Goal: Task Accomplishment & Management: Complete application form

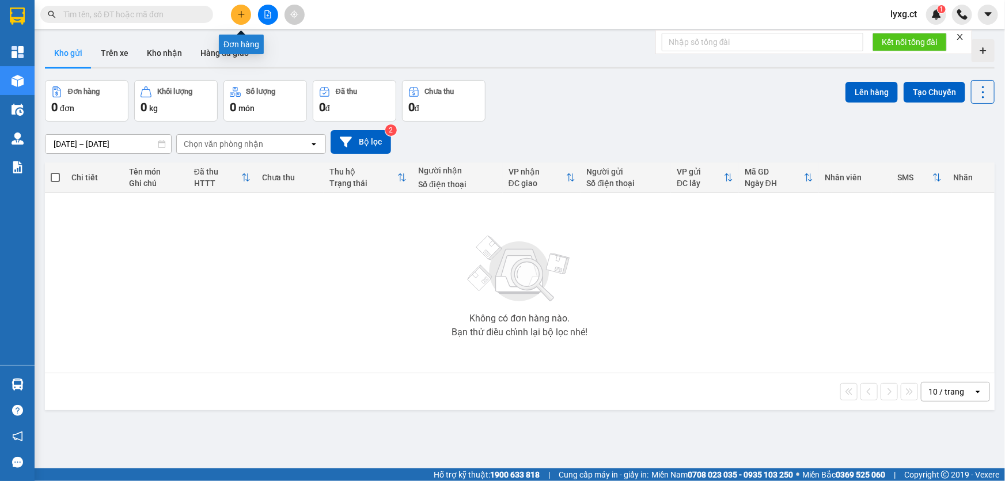
click at [236, 18] on button at bounding box center [241, 15] width 20 height 20
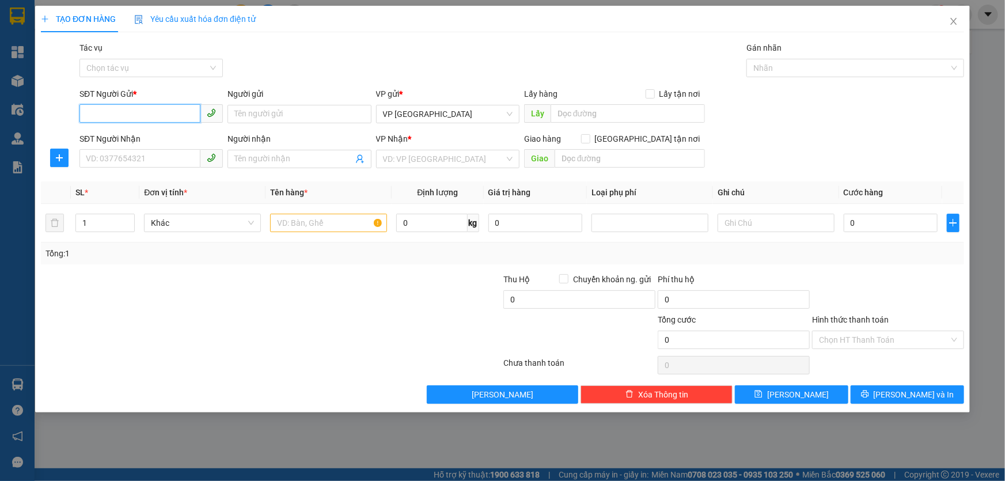
click at [180, 112] on input "SĐT Người Gửi *" at bounding box center [139, 113] width 121 height 18
type input "0914691792"
click at [158, 159] on input "SĐT Người Nhận" at bounding box center [139, 158] width 121 height 18
click at [455, 157] on input "search" at bounding box center [443, 158] width 121 height 17
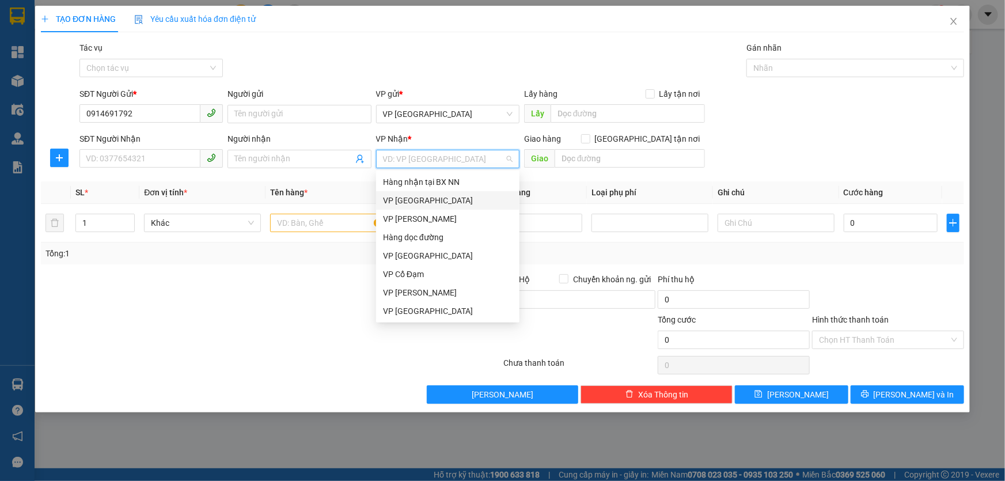
click at [413, 204] on div "VP [GEOGRAPHIC_DATA]" at bounding box center [448, 200] width 130 height 13
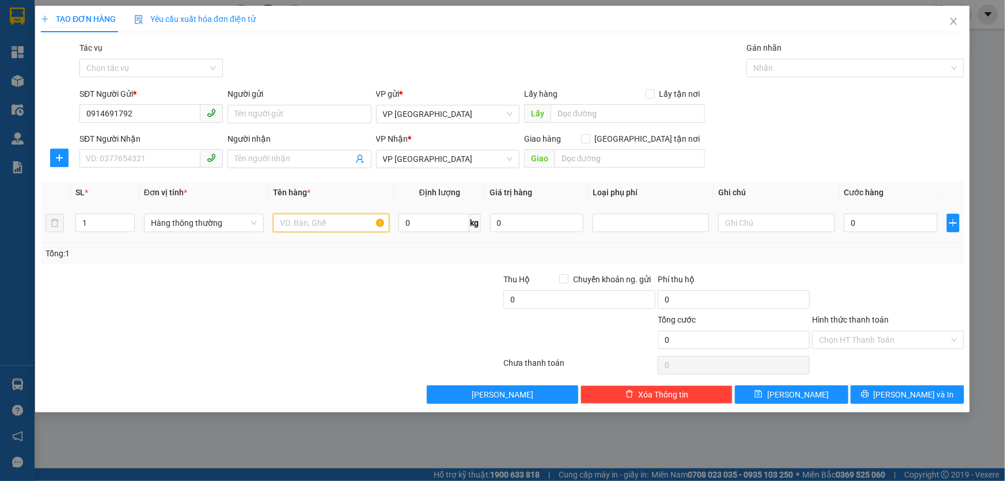
click at [344, 229] on input "text" at bounding box center [331, 223] width 116 height 18
type input "1 bì tp"
click at [882, 287] on div at bounding box center [888, 293] width 154 height 40
click at [93, 222] on input "1" at bounding box center [105, 222] width 58 height 17
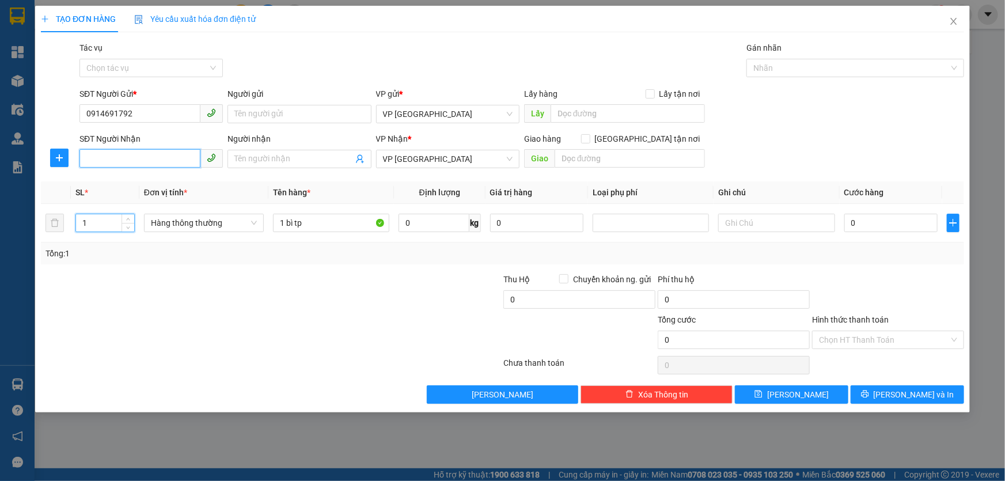
click at [151, 167] on input "SĐT Người Nhận" at bounding box center [139, 158] width 121 height 18
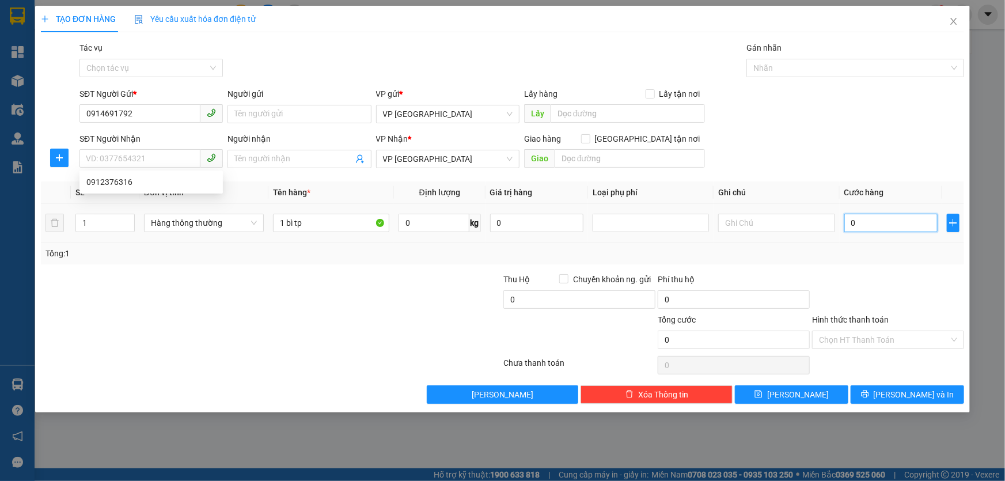
click at [907, 223] on input "0" at bounding box center [891, 223] width 94 height 18
click at [131, 155] on input "SĐT Người Nhận" at bounding box center [139, 158] width 121 height 18
type input "0912376316"
click at [880, 229] on input "0" at bounding box center [891, 223] width 94 height 18
type input "4"
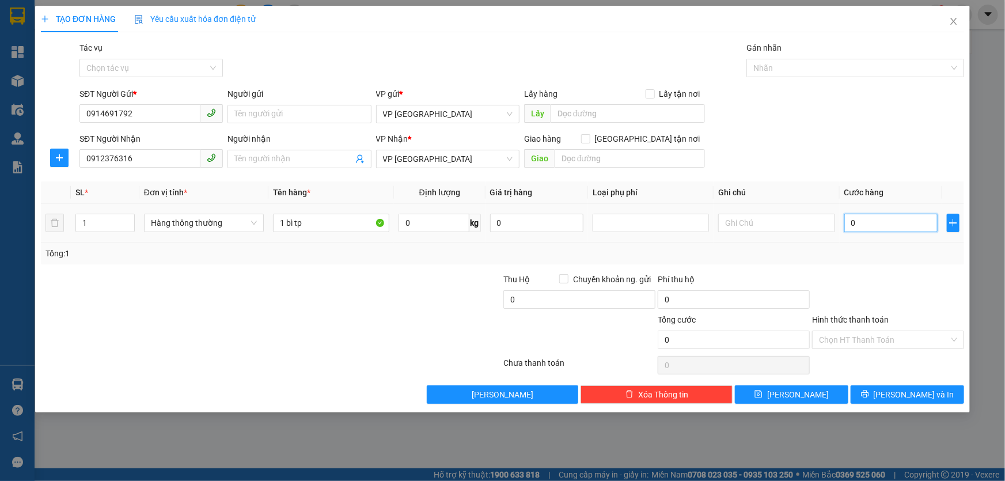
type input "4"
type input "40"
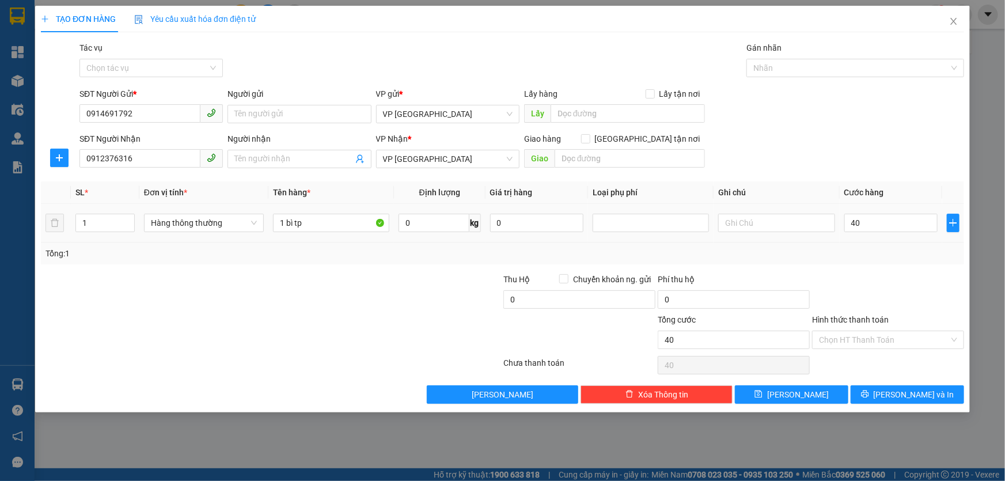
type input "40.000"
click at [893, 236] on td "40.000" at bounding box center [891, 223] width 103 height 39
drag, startPoint x: 916, startPoint y: 343, endPoint x: 926, endPoint y: 343, distance: 10.9
click at [916, 344] on input "Hình thức thanh toán" at bounding box center [884, 339] width 130 height 17
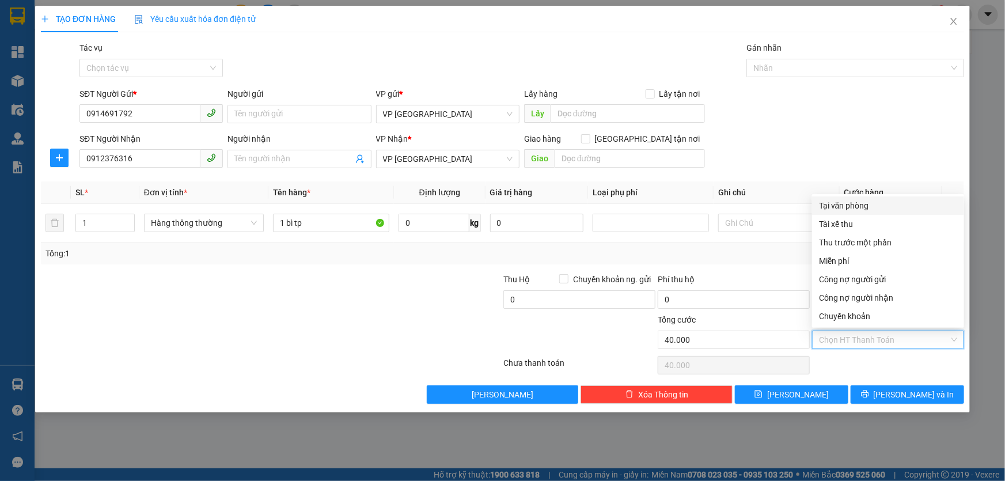
click at [860, 207] on div "Tại văn phòng" at bounding box center [888, 205] width 138 height 13
type input "0"
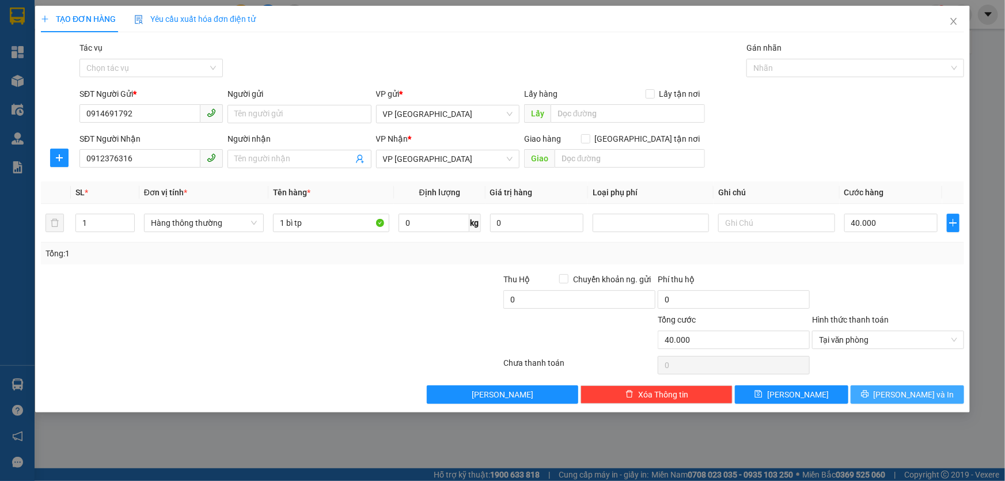
click at [897, 397] on button "[PERSON_NAME] và In" at bounding box center [906, 394] width 113 height 18
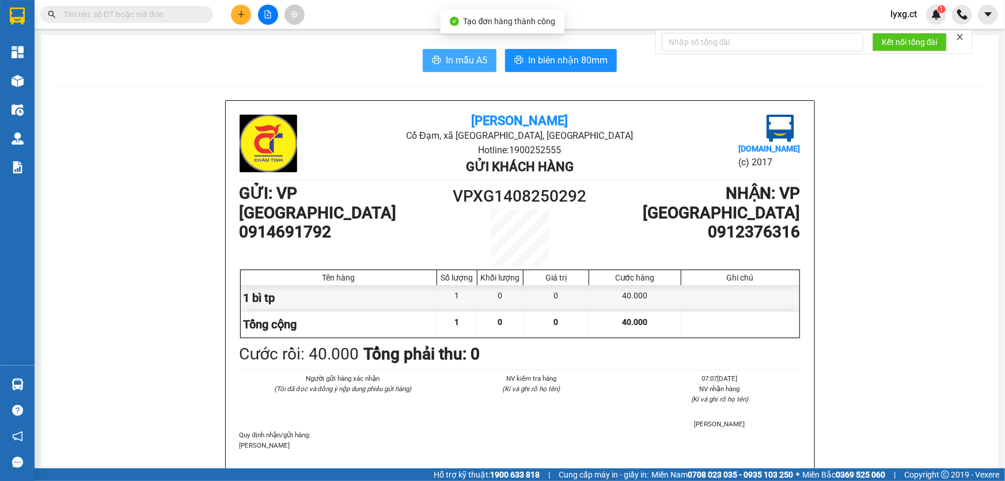
click at [453, 64] on span "In mẫu A5" at bounding box center [466, 60] width 41 height 14
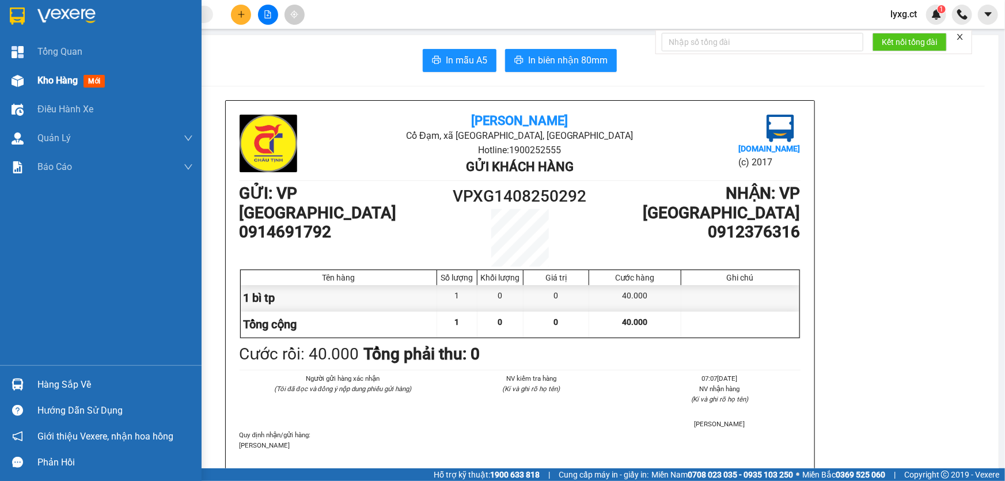
click at [39, 83] on span "Kho hàng" at bounding box center [57, 80] width 40 height 11
